Goal: Transaction & Acquisition: Subscribe to service/newsletter

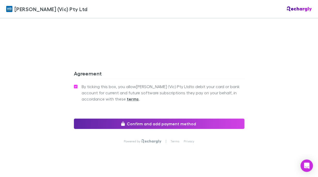
scroll to position [492, 0]
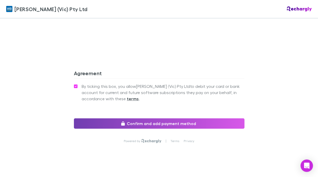
click at [151, 118] on button "Confirm and add payment method" at bounding box center [159, 123] width 170 height 10
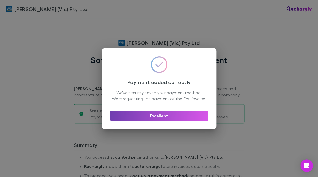
click at [160, 120] on button "Excellent" at bounding box center [159, 115] width 98 height 10
